Goal: Task Accomplishment & Management: Manage account settings

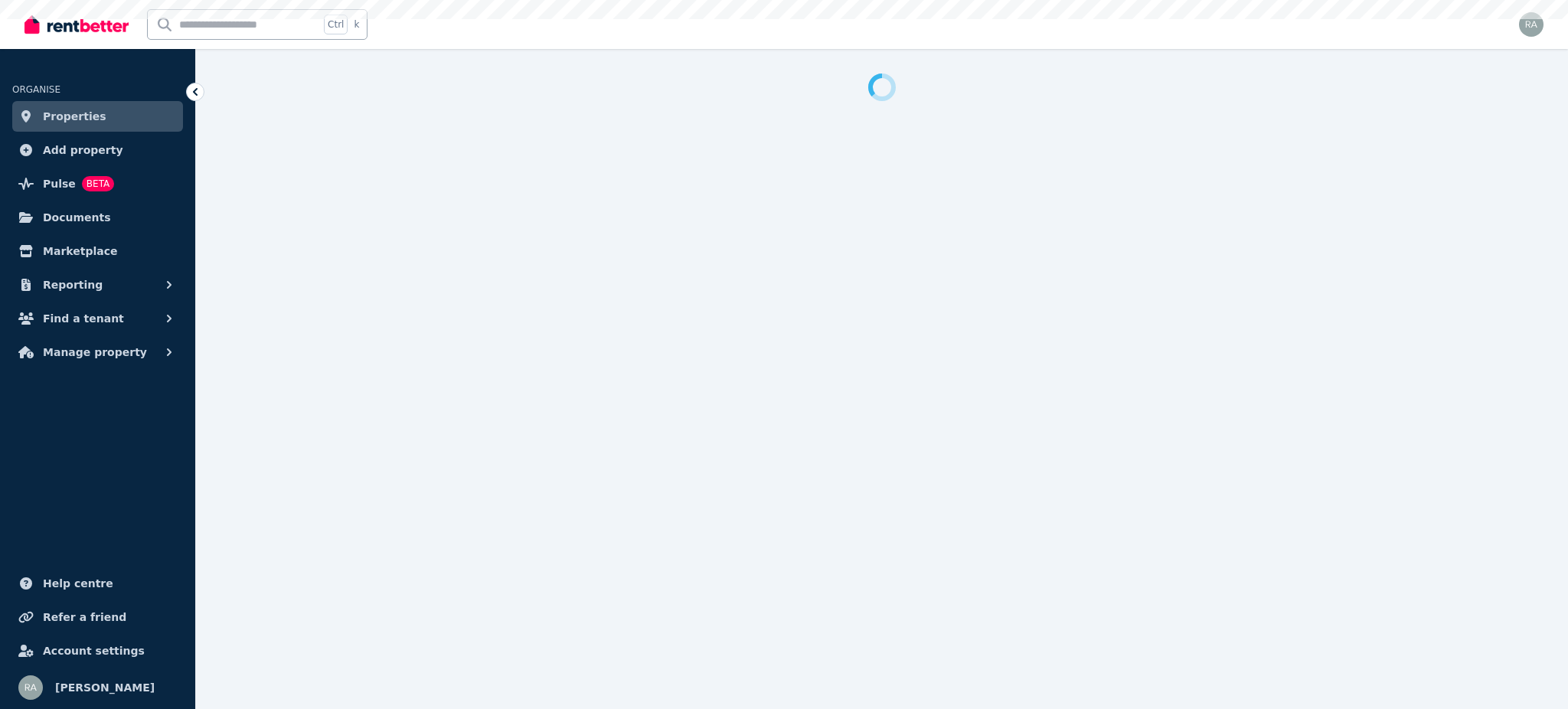
select select "***"
select select "**********"
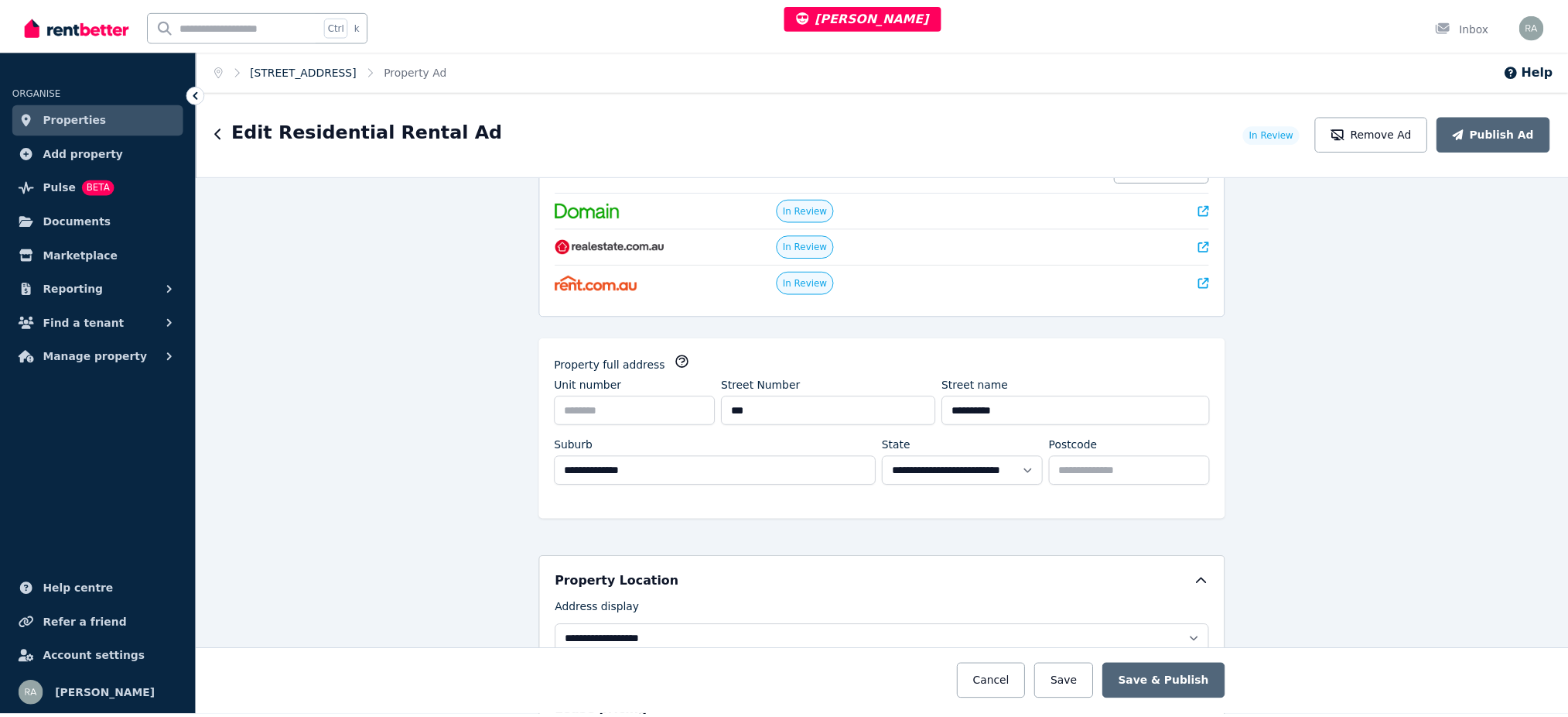
scroll to position [34, 0]
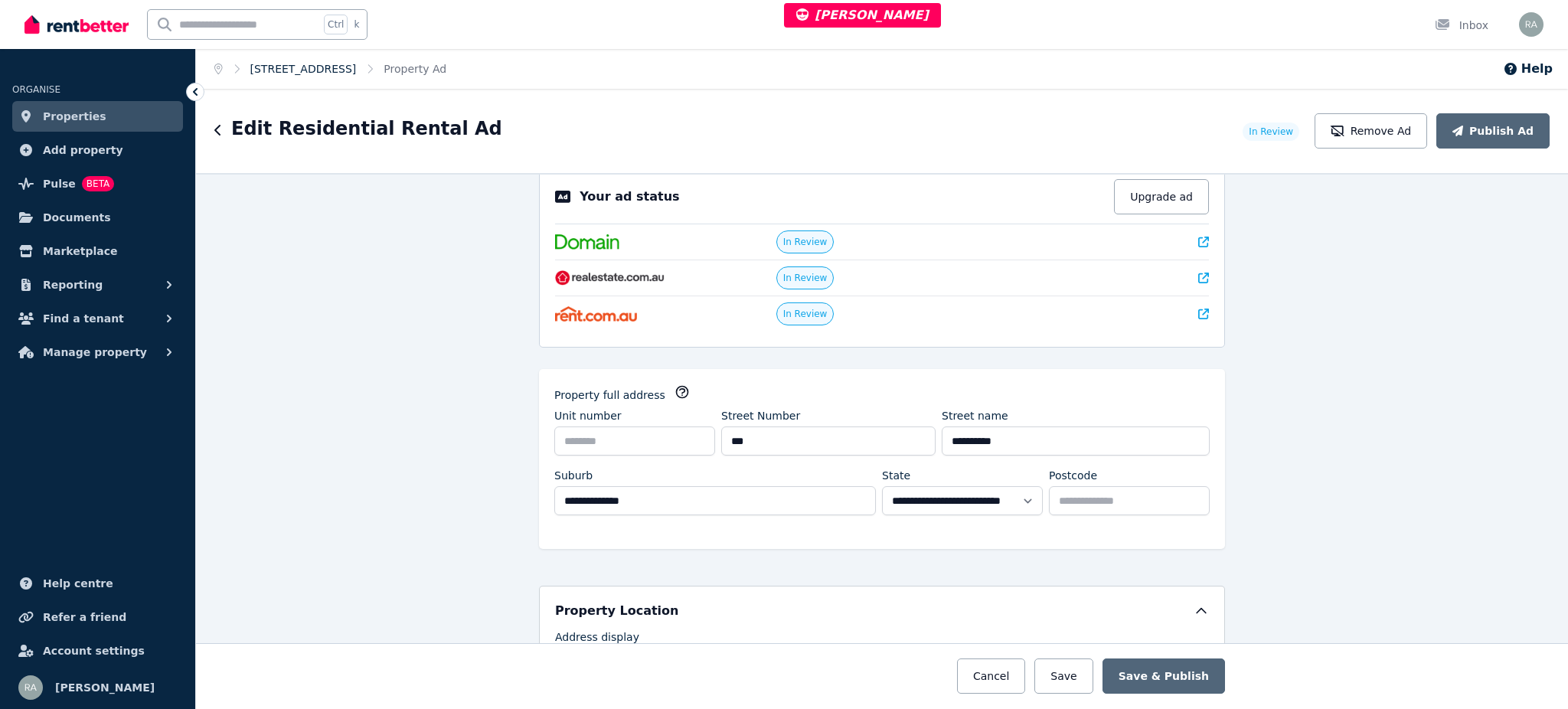
click at [338, 63] on link "25B Victory St, Fairfield East" at bounding box center [303, 69] width 106 height 12
